Goal: Register for event/course

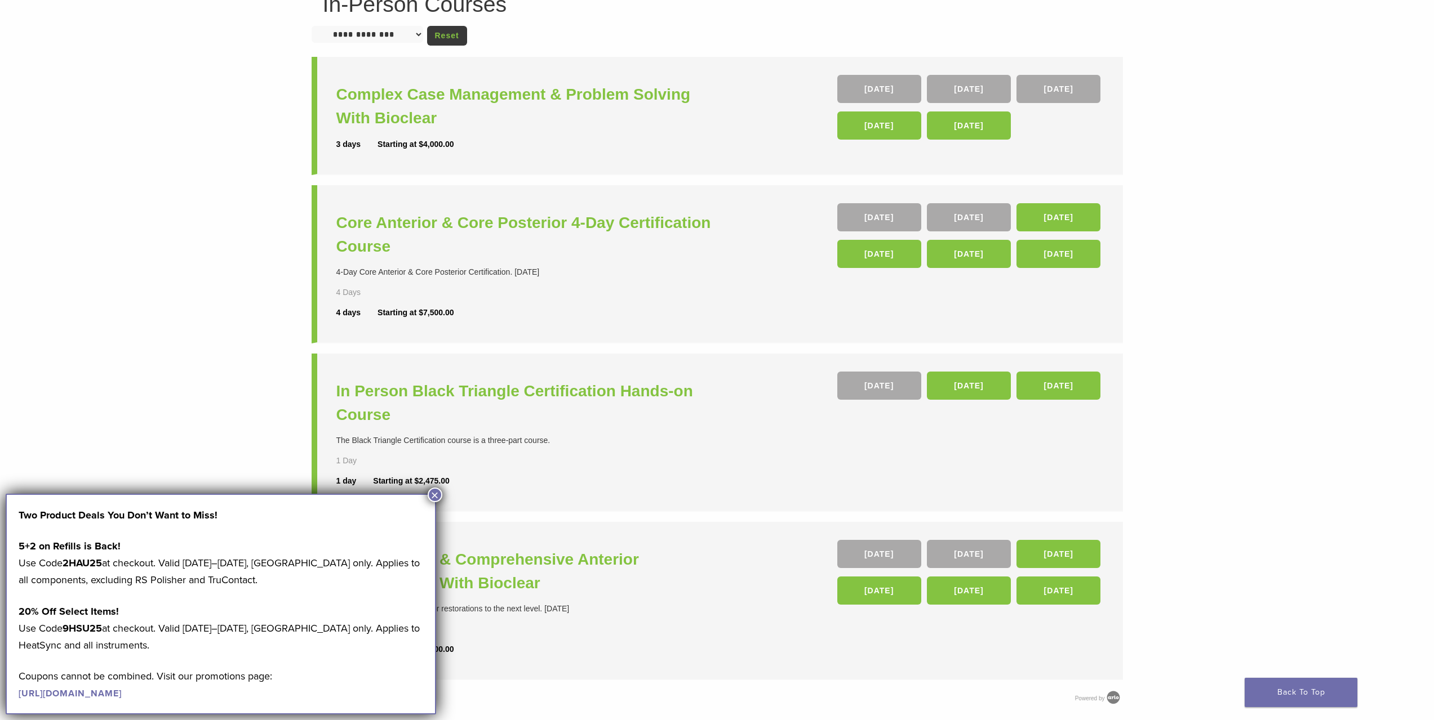
scroll to position [113, 0]
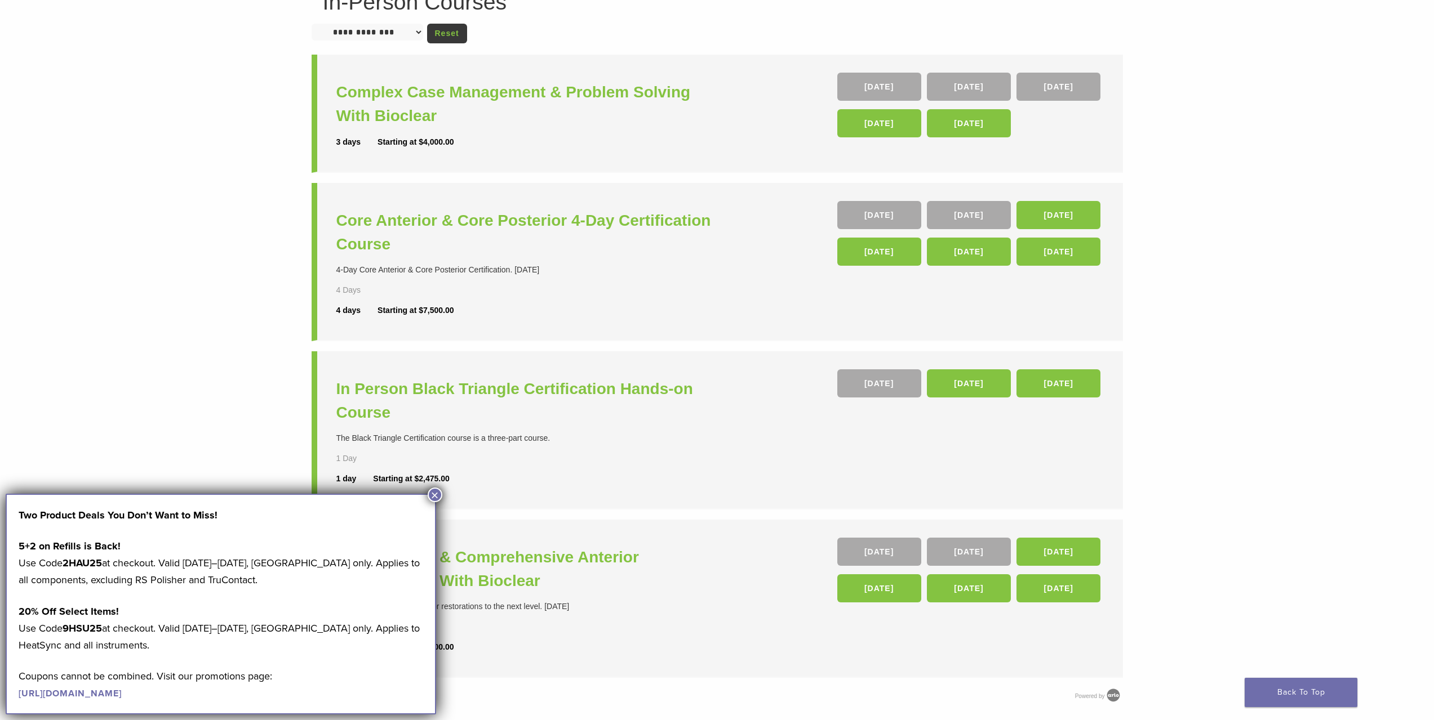
click at [435, 490] on button "×" at bounding box center [435, 495] width 15 height 15
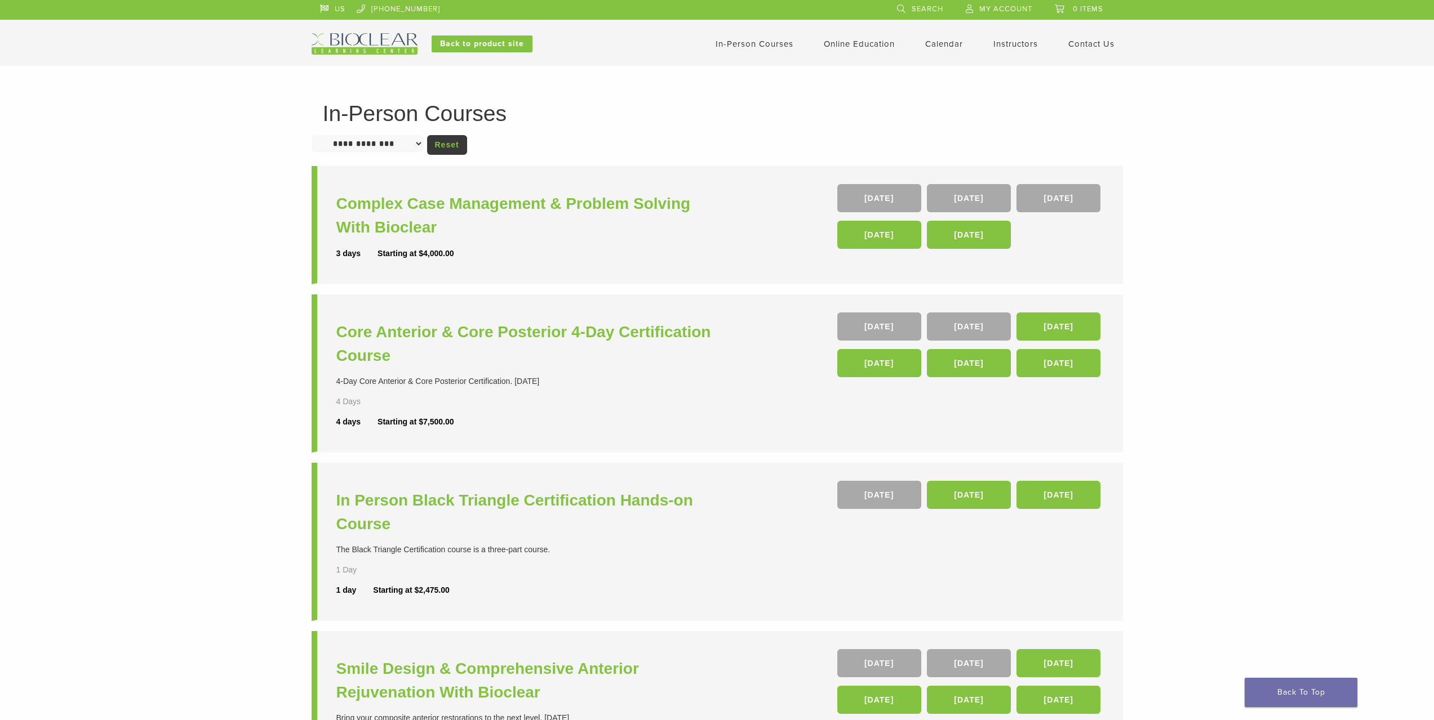
scroll to position [0, 0]
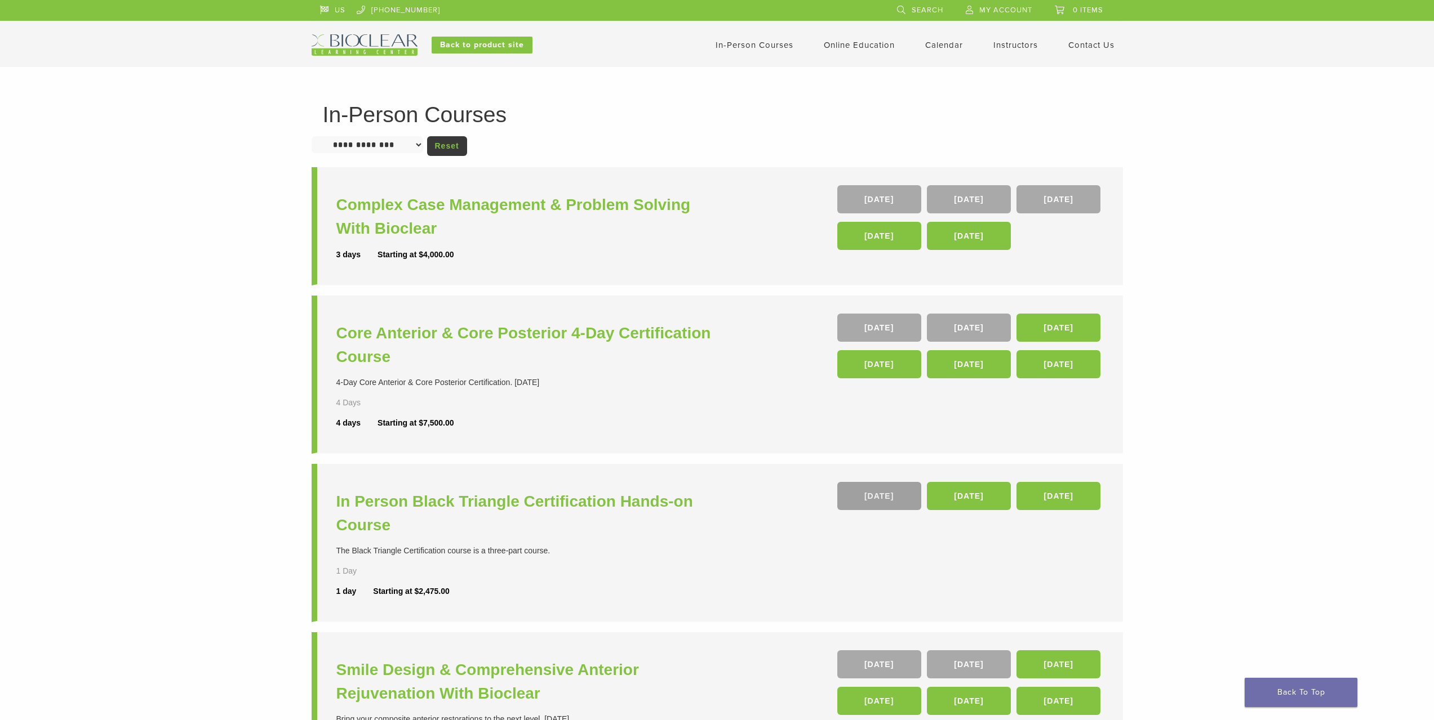
click at [878, 493] on link "26 Sep" at bounding box center [879, 496] width 84 height 28
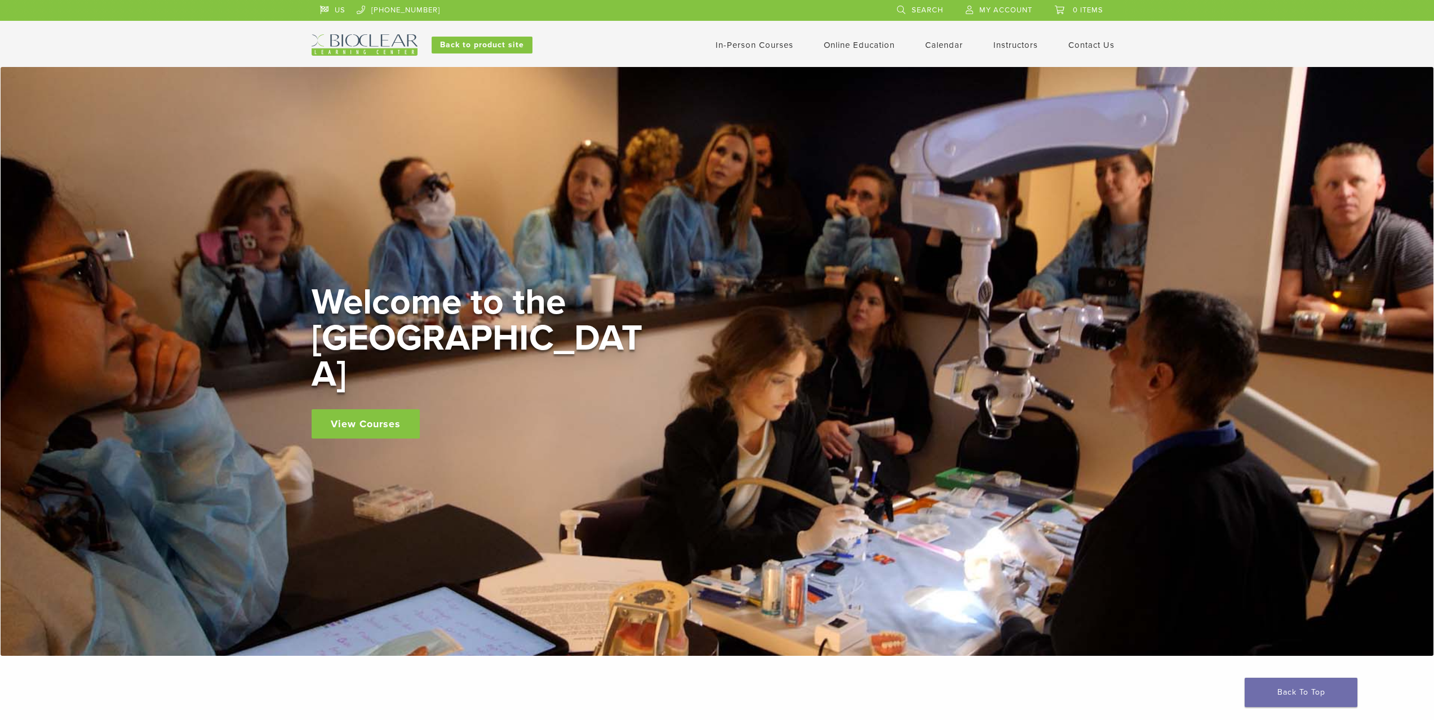
click at [358, 410] on link "View Courses" at bounding box center [366, 424] width 108 height 29
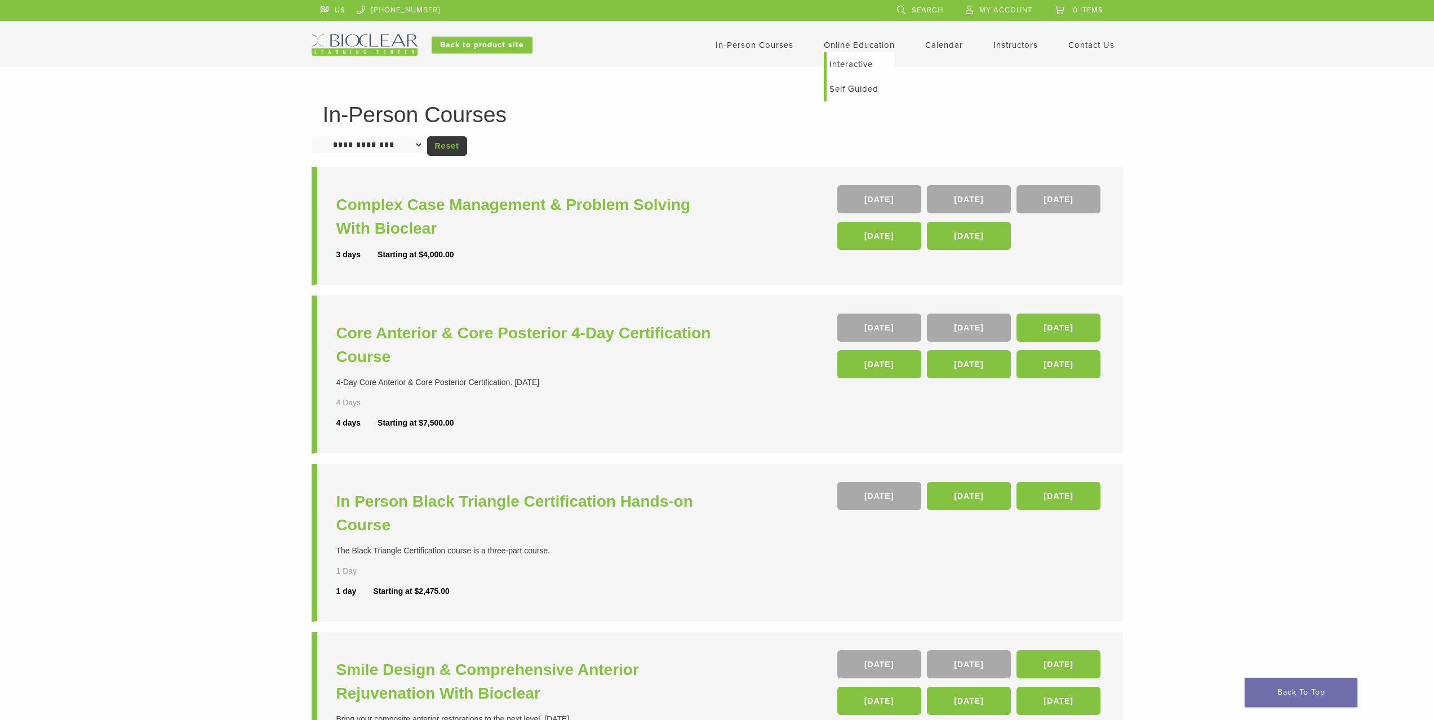
click at [853, 85] on link "Self Guided" at bounding box center [860, 89] width 68 height 25
click at [864, 58] on link "Interactive" at bounding box center [860, 64] width 68 height 25
